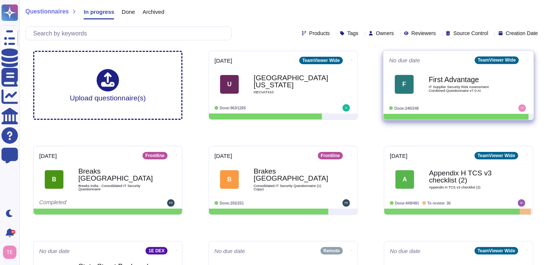
click at [469, 87] on span "IT Supplier Security Risk Assessment Combined Questionnaire v7.0 AI" at bounding box center [466, 88] width 75 height 7
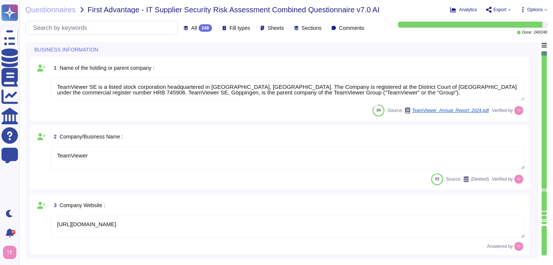
type textarea "TeamViewer SE is a listed stock corporation headquartered in [GEOGRAPHIC_DATA],…"
type textarea "TeamViewer"
type textarea "[URL][DOMAIN_NAME]"
type textarea "Launched in [DATE], TeamViewer focuses on cloud-based technologies to enable on…"
type textarea "TeamViewer US. Inc. * [STREET_ADDRESS]"
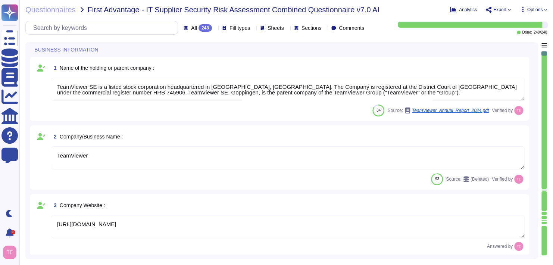
type textarea "The location of a disaster recovery site and the method for obtaining backup me…"
click at [199, 29] on div "248" at bounding box center [205, 27] width 13 height 7
click at [187, 66] on div "To do 8" at bounding box center [200, 66] width 60 height 8
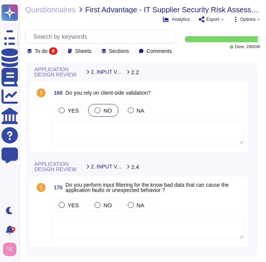
click at [94, 113] on div at bounding box center [97, 111] width 6 height 6
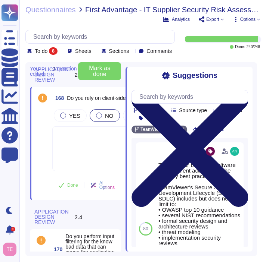
click at [244, 84] on icon at bounding box center [189, 148] width 116 height 155
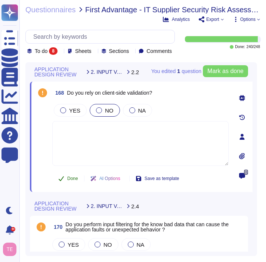
click at [70, 181] on span "Done" at bounding box center [72, 179] width 11 height 4
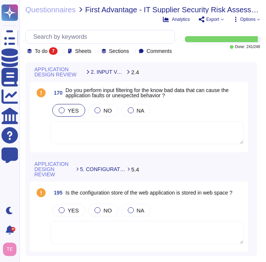
click at [64, 113] on div at bounding box center [62, 111] width 6 height 6
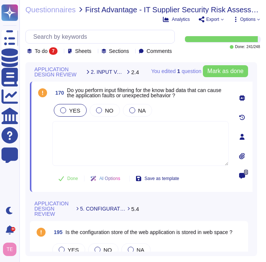
click at [121, 160] on textarea at bounding box center [140, 143] width 176 height 45
paste textarea "secure network protocol has the parsing methods adjusted to not allow event cor…"
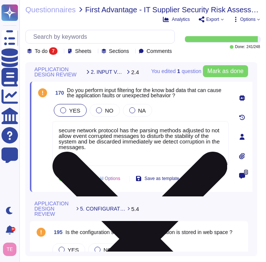
click at [62, 138] on textarea "secure network protocol has the parsing methods adjusted to not allow event cor…" at bounding box center [140, 143] width 176 height 45
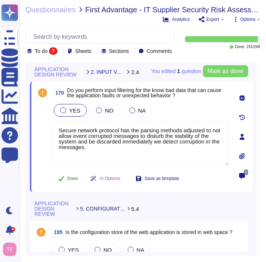
type textarea "Secure network protocol has the parsing methods adjusted to not allow event cor…"
click at [72, 181] on span "Done" at bounding box center [72, 179] width 11 height 4
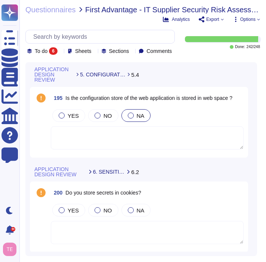
click at [128, 119] on div at bounding box center [131, 116] width 6 height 6
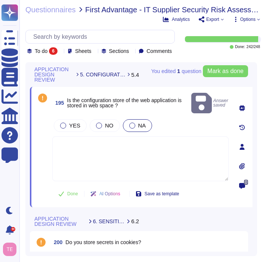
click at [96, 146] on textarea at bounding box center [140, 159] width 176 height 45
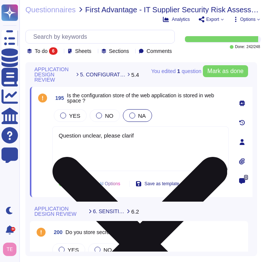
type textarea "Question unclear, please clarify"
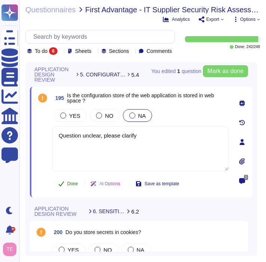
click at [59, 187] on icon at bounding box center [61, 184] width 6 height 6
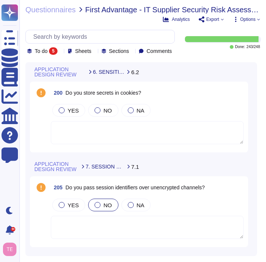
click at [94, 208] on div at bounding box center [97, 205] width 6 height 6
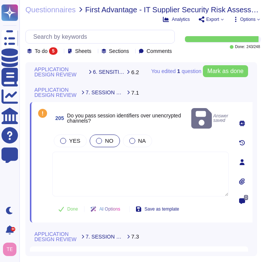
scroll to position [75, 0]
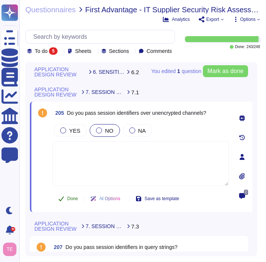
click at [63, 202] on icon at bounding box center [61, 199] width 6 height 6
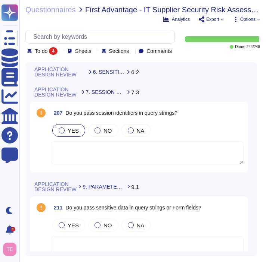
click at [59, 134] on label "YES" at bounding box center [69, 131] width 20 height 6
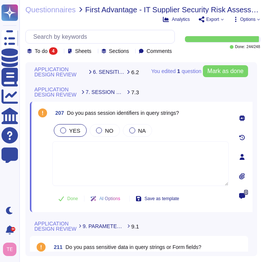
click at [115, 169] on textarea at bounding box center [140, 163] width 176 height 45
paste textarea "we pass them but in parameterized queries for the back-end DB access (there wil…"
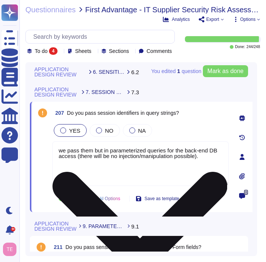
click at [62, 156] on textarea "we pass them but in parameterized queries for the back-end DB access (there wil…" at bounding box center [140, 163] width 176 height 45
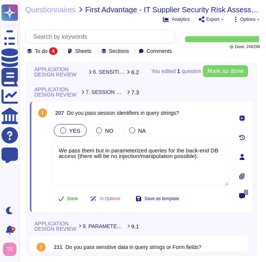
type textarea "We pass them but in parameterized queries for the back-end DB access (there wil…"
click at [68, 201] on span "Done" at bounding box center [72, 199] width 11 height 4
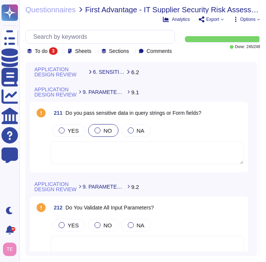
click at [95, 134] on div at bounding box center [97, 131] width 6 height 6
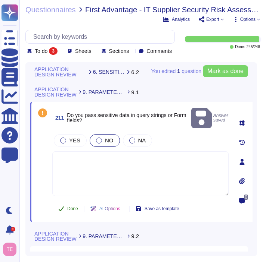
click at [59, 209] on button "Done" at bounding box center [68, 209] width 32 height 15
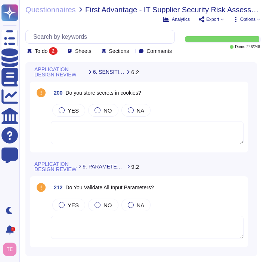
scroll to position [8, 0]
click at [62, 206] on div at bounding box center [62, 205] width 6 height 6
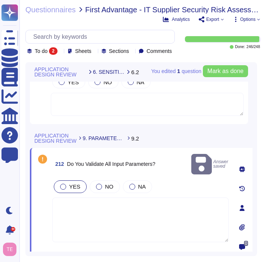
scroll to position [48, 0]
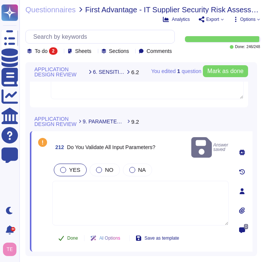
click at [66, 235] on button "Done" at bounding box center [68, 238] width 32 height 15
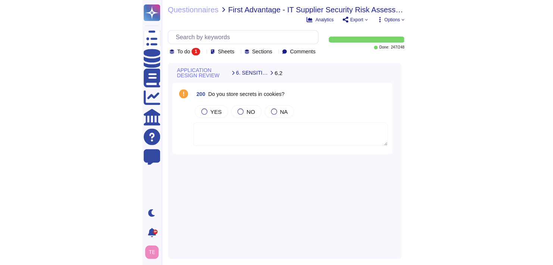
scroll to position [0, 0]
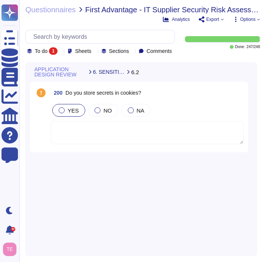
click at [62, 113] on div at bounding box center [62, 111] width 6 height 6
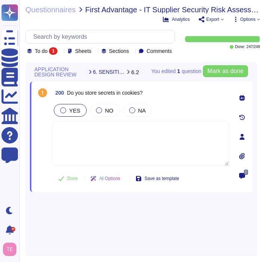
click at [149, 137] on textarea at bounding box center [140, 143] width 176 height 45
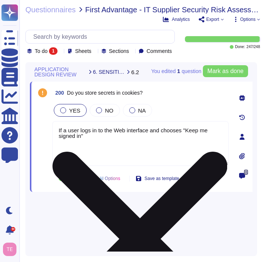
type textarea "If a user logs in to the Web interface and chooses "Keep me signed in","
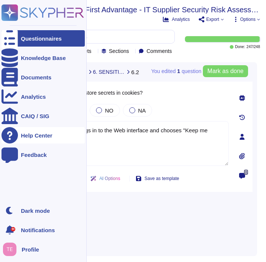
drag, startPoint x: 109, startPoint y: 146, endPoint x: 18, endPoint y: 132, distance: 91.8
click at [18, 132] on div "Questionnaires Knowledge Base Documents Analytics CAIQ / SIG Help Center Feedba…" at bounding box center [133, 131] width 266 height 262
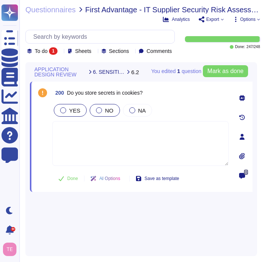
click at [107, 114] on span "NO" at bounding box center [109, 111] width 9 height 6
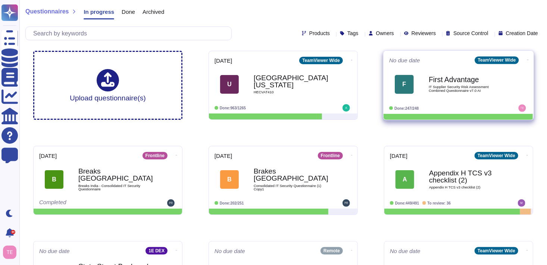
click at [445, 83] on b "First Advantage" at bounding box center [466, 79] width 75 height 7
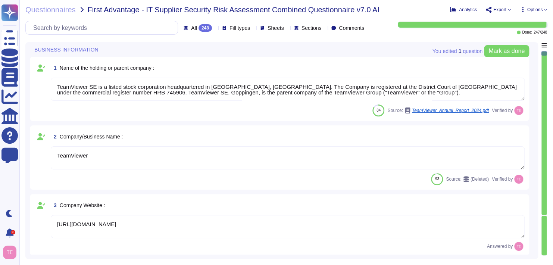
type textarea "TeamViewer SE is a listed stock corporation headquartered in [GEOGRAPHIC_DATA],…"
type textarea "TeamViewer"
type textarea "[URL][DOMAIN_NAME]"
type textarea "Launched in [DATE], TeamViewer focuses on cloud-based technologies to enable on…"
type textarea "TeamViewer US. Inc. * [STREET_ADDRESS]"
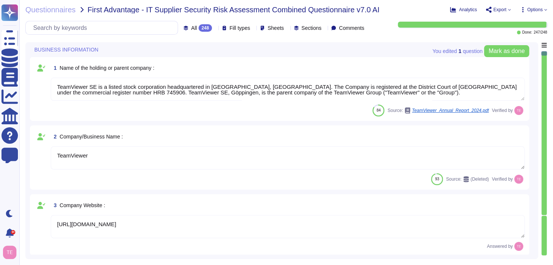
type textarea "The location of a disaster recovery site and the method for obtaining backup me…"
click at [192, 29] on div "All 248" at bounding box center [199, 27] width 31 height 7
click at [181, 68] on span "To do" at bounding box center [177, 65] width 14 height 7
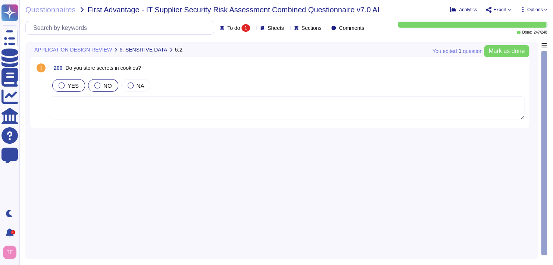
click at [71, 85] on span "YES" at bounding box center [73, 85] width 11 height 6
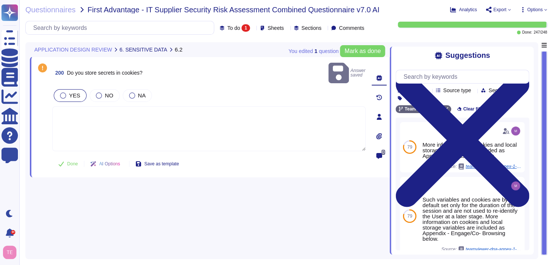
click at [80, 111] on textarea at bounding box center [209, 128] width 314 height 45
paste textarea "We have a login token which is encrypted in a cookie for "keep me signed in" an…"
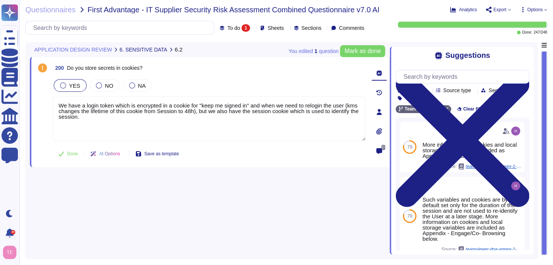
drag, startPoint x: 312, startPoint y: 103, endPoint x: 314, endPoint y: 85, distance: 17.3
click at [314, 85] on div "YES NO NA" at bounding box center [209, 86] width 314 height 16
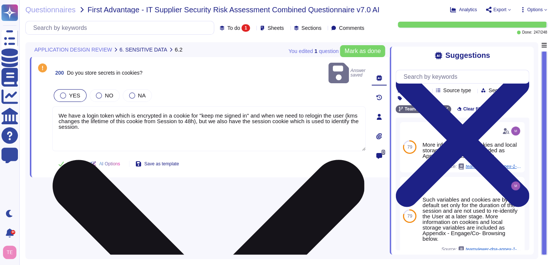
click at [309, 106] on textarea "We have a login token which is encrypted in a cookie for "keep me signed in" an…" at bounding box center [209, 128] width 314 height 45
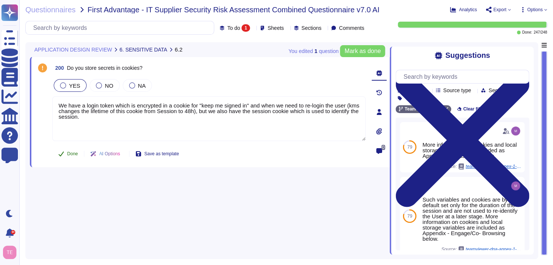
type textarea "We have a login token which is encrypted in a cookie for "keep me signed in" an…"
click at [74, 152] on span "Done" at bounding box center [72, 154] width 11 height 4
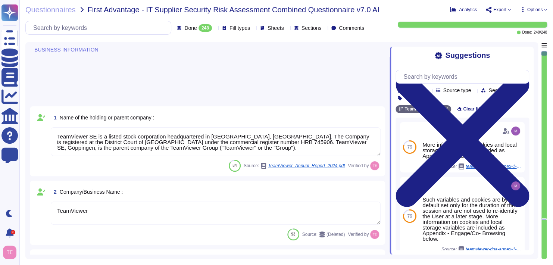
type textarea "TeamViewer SE is a listed stock corporation headquartered in [GEOGRAPHIC_DATA],…"
type textarea "TeamViewer"
type textarea "[URL][DOMAIN_NAME]"
type textarea "Launched in [DATE], TeamViewer focuses on cloud-based technologies to enable on…"
type textarea "TeamViewer US. Inc. * [STREET_ADDRESS]"
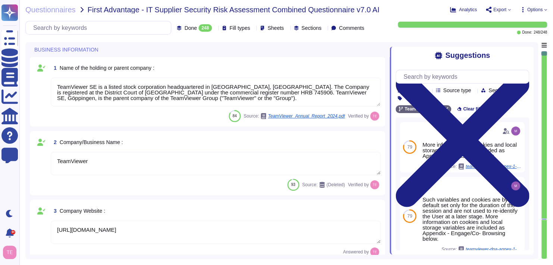
type textarea "The location of a disaster recovery site and the method for obtaining backup me…"
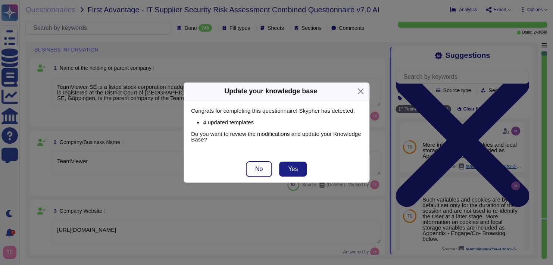
click at [259, 166] on span "No" at bounding box center [258, 169] width 7 height 6
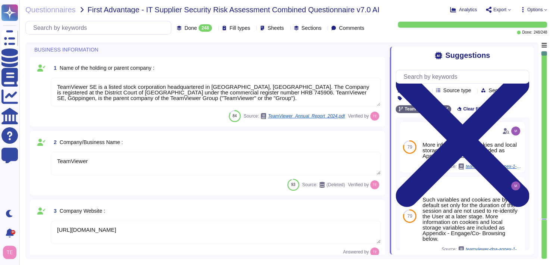
click at [538, 9] on span "Options" at bounding box center [534, 9] width 15 height 4
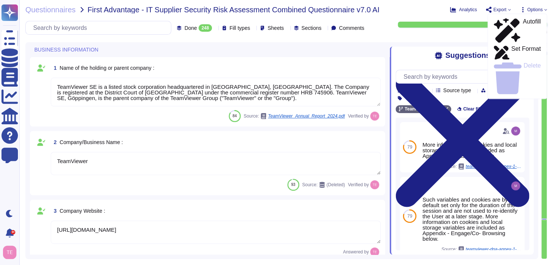
click at [402, 9] on div "Questionnaires First Advantage - IT Supplier Security Risk Assessment Combined …" at bounding box center [234, 9] width 419 height 7
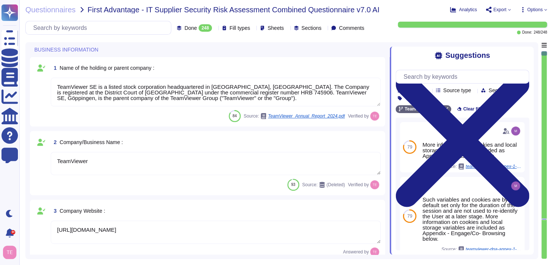
click at [510, 12] on span "Export" at bounding box center [498, 10] width 25 height 6
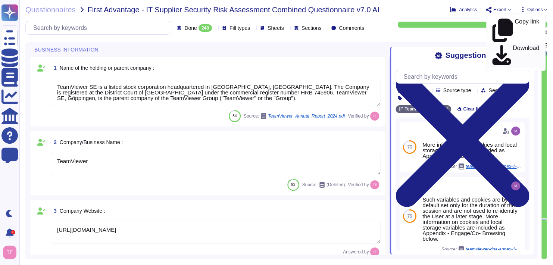
click at [513, 45] on p "Download" at bounding box center [526, 55] width 27 height 21
